Goal: Task Accomplishment & Management: Manage account settings

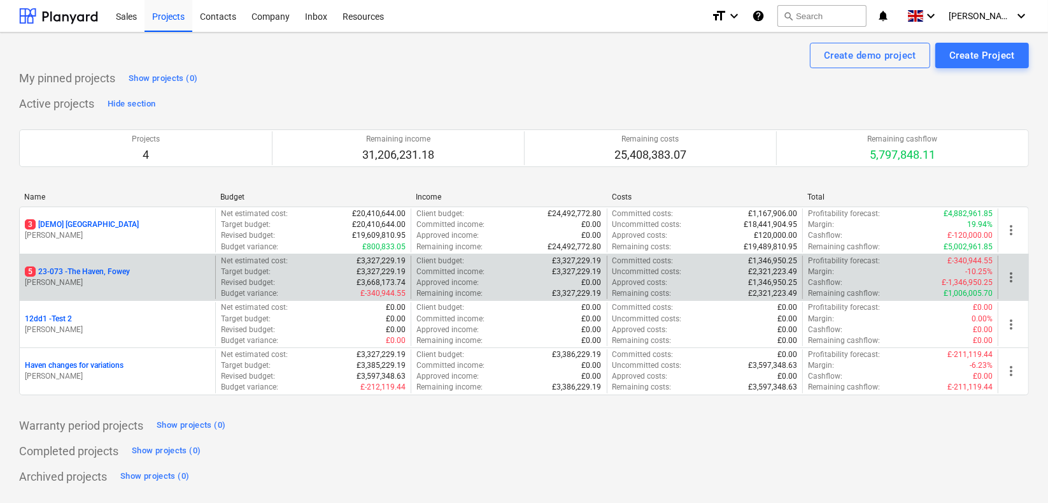
click at [75, 271] on p "5 23-073 - [GEOGRAPHIC_DATA], [GEOGRAPHIC_DATA]" at bounding box center [77, 271] width 105 height 11
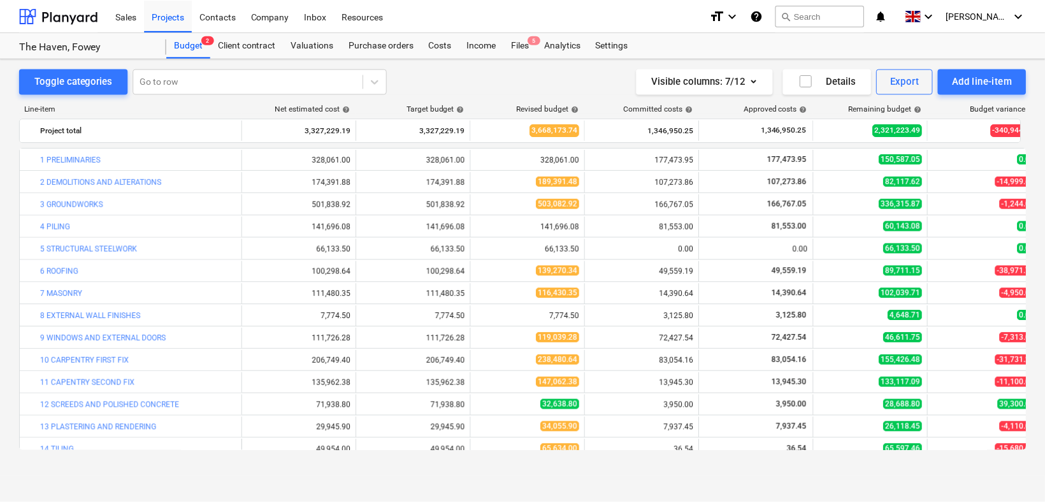
scroll to position [236, 0]
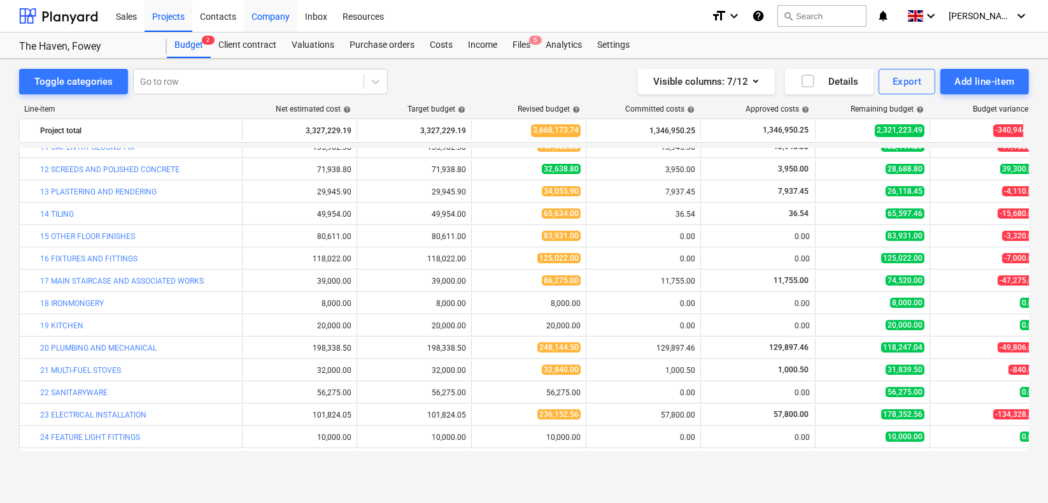
click at [271, 18] on div "Company" at bounding box center [271, 15] width 54 height 32
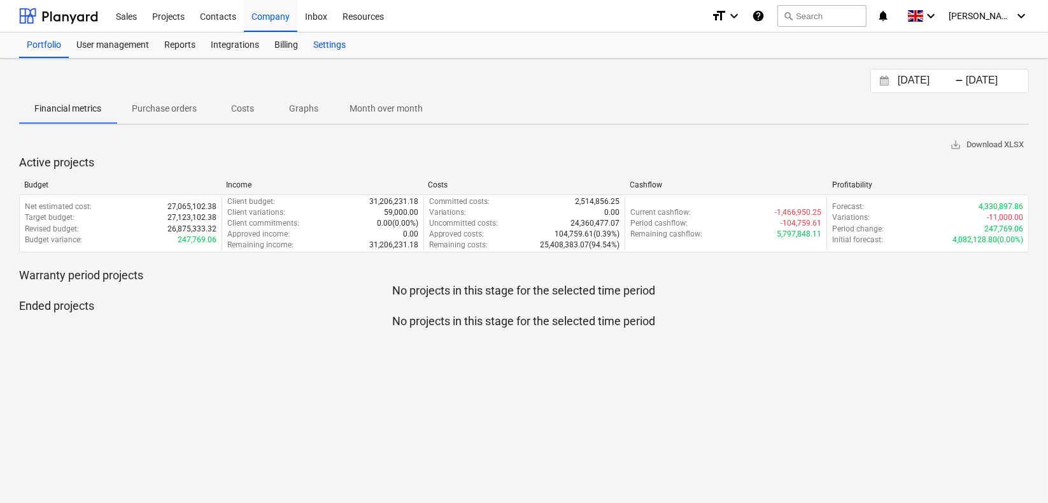
click at [338, 41] on div "Settings" at bounding box center [330, 44] width 48 height 25
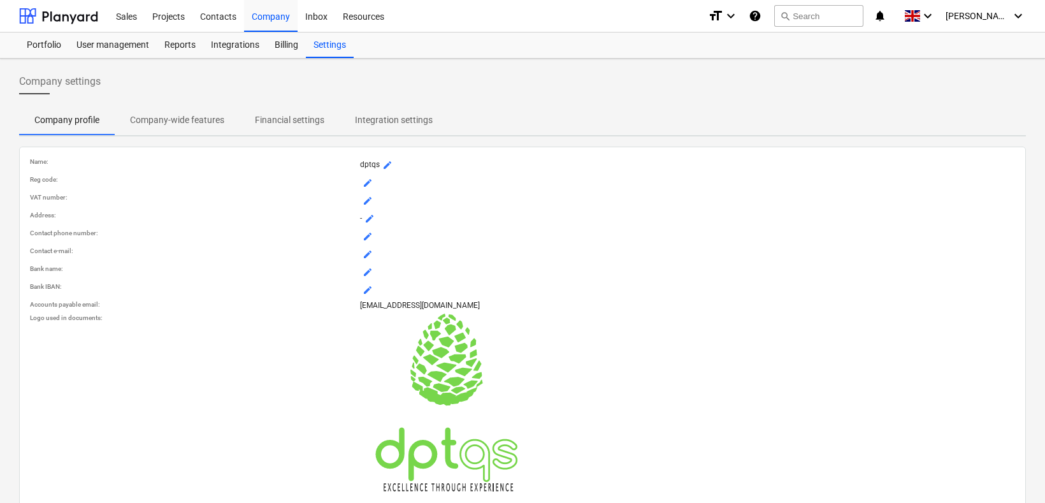
click at [165, 115] on p "Company-wide features" at bounding box center [177, 119] width 94 height 13
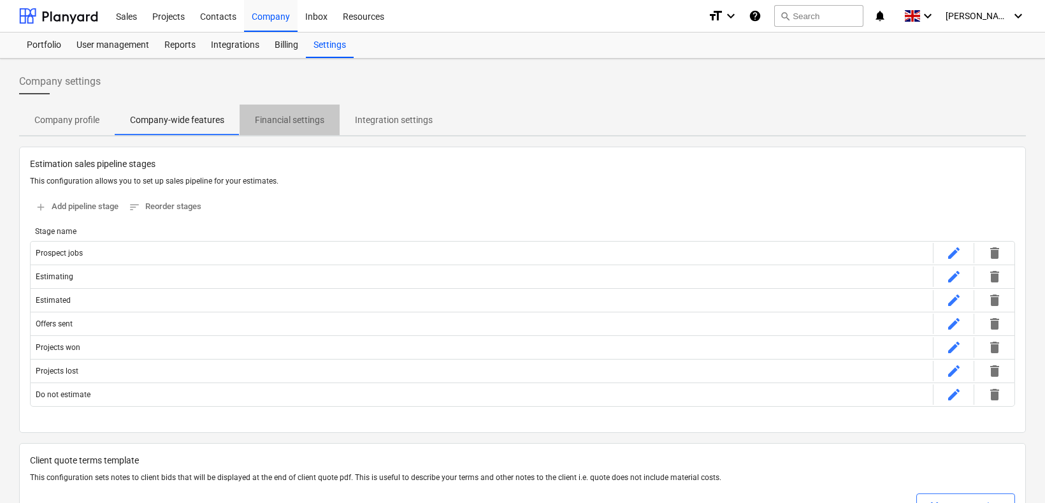
click at [280, 118] on p "Financial settings" at bounding box center [289, 119] width 69 height 13
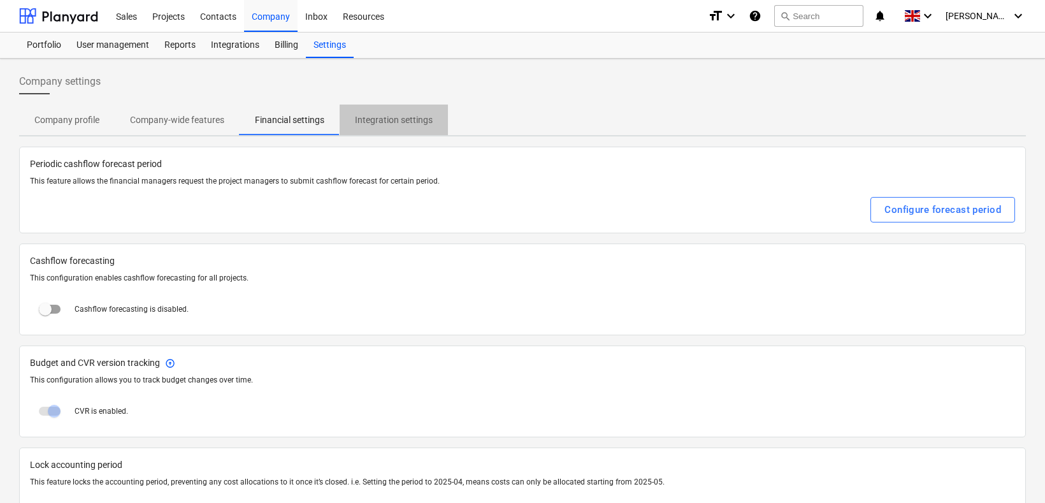
click at [385, 120] on p "Integration settings" at bounding box center [394, 119] width 78 height 13
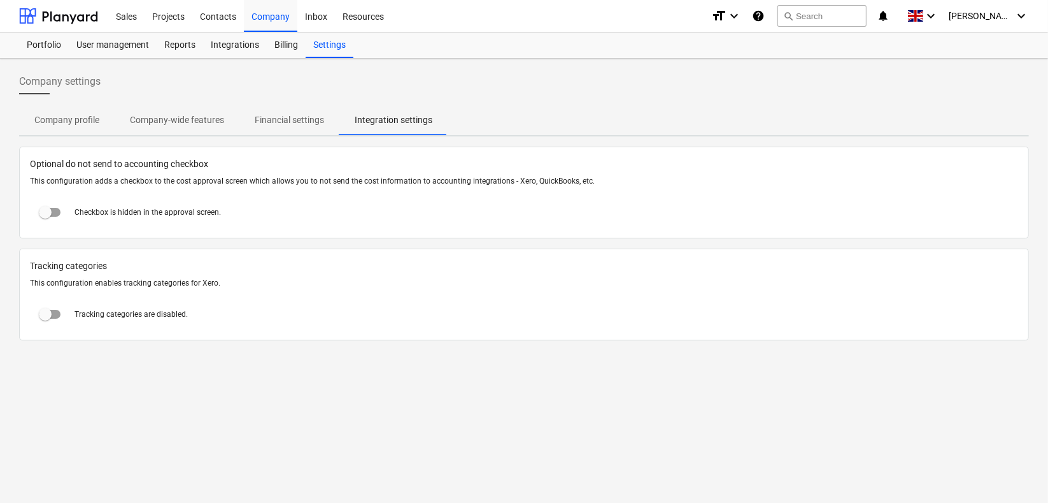
click at [61, 120] on p "Company profile" at bounding box center [66, 119] width 65 height 13
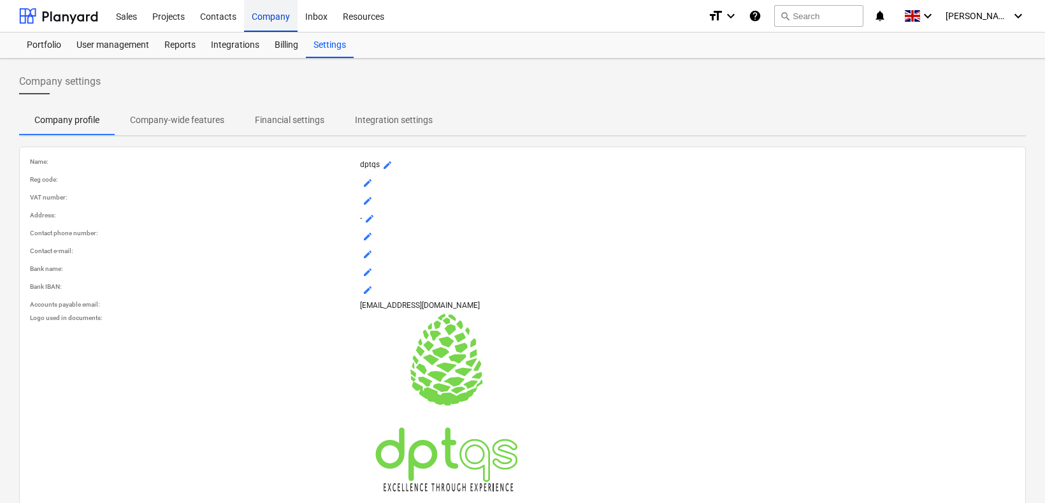
click at [275, 17] on div "Company" at bounding box center [271, 15] width 54 height 32
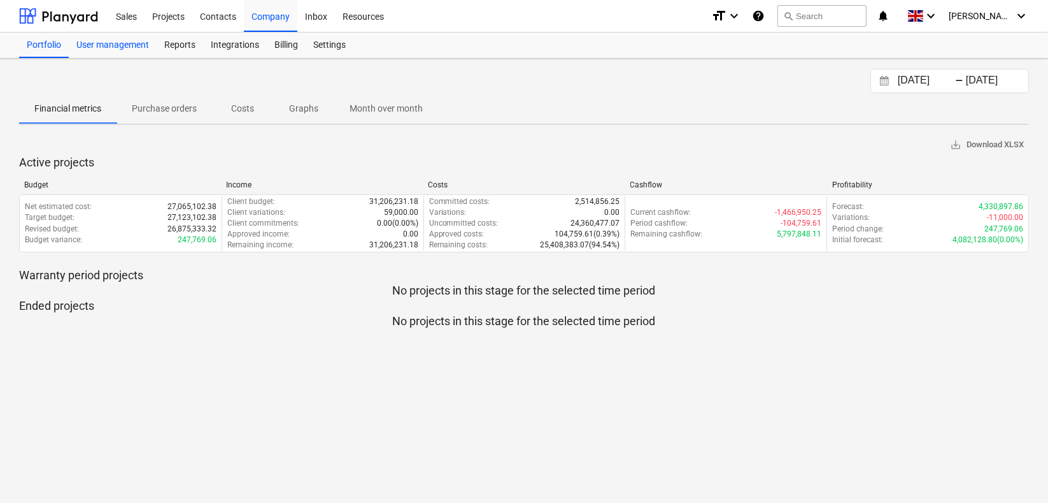
click at [99, 39] on div "User management" at bounding box center [113, 44] width 88 height 25
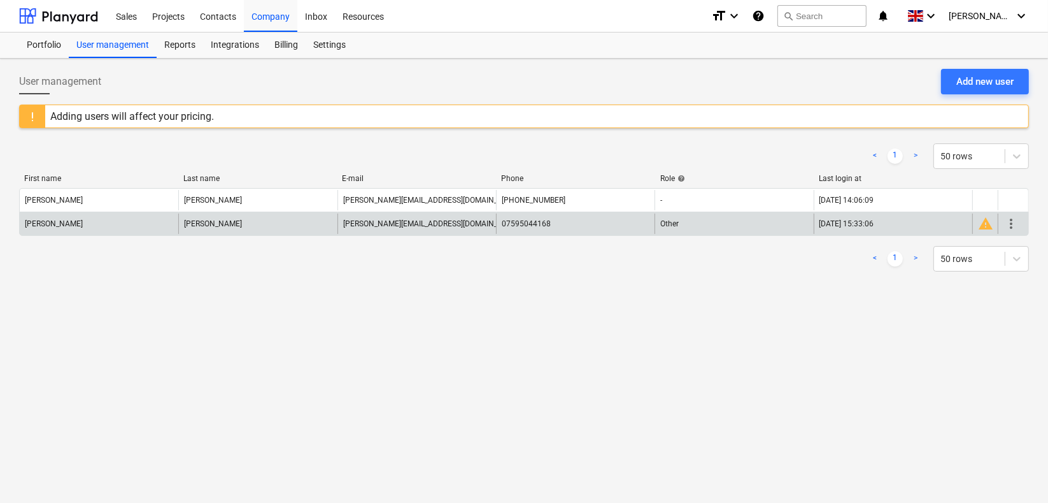
click at [1010, 222] on span "more_vert" at bounding box center [1011, 223] width 15 height 15
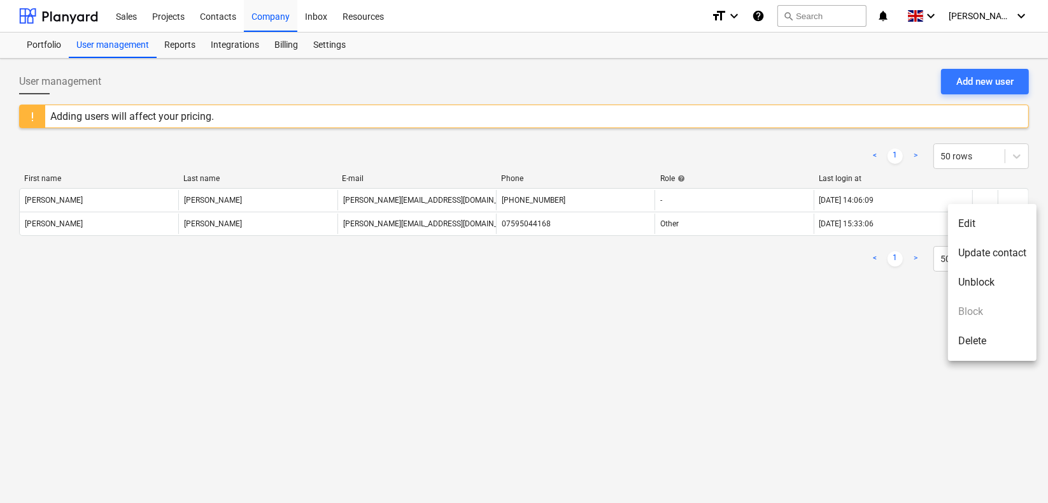
click at [979, 277] on li "Unblock" at bounding box center [992, 282] width 89 height 29
